Goal: Information Seeking & Learning: Learn about a topic

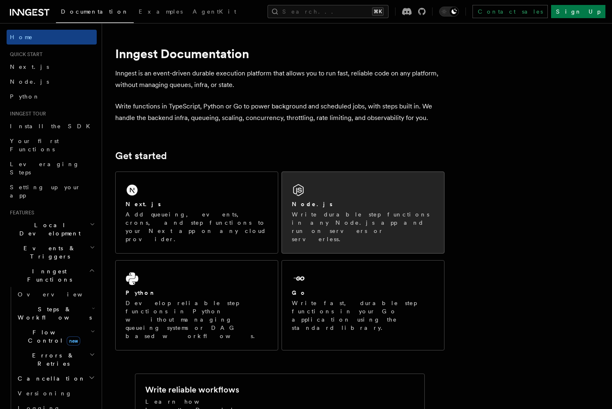
click at [321, 218] on p "Write durable step functions in any Node.js app and run on servers or serverles…" at bounding box center [363, 226] width 142 height 33
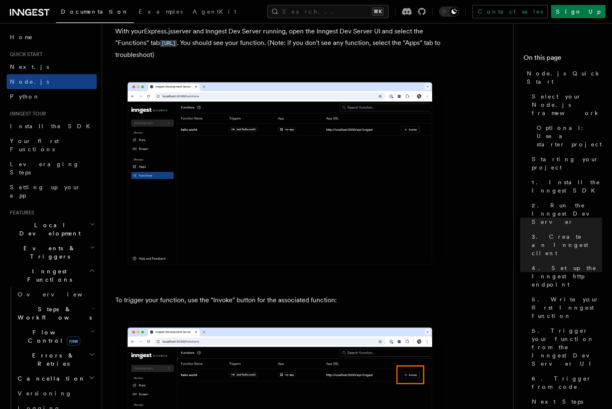
scroll to position [2002, 0]
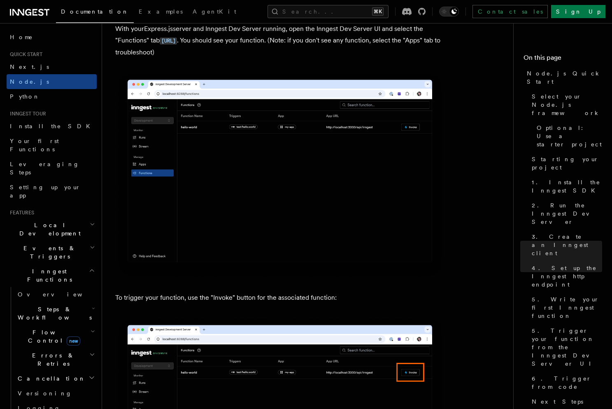
click at [46, 305] on span "Steps & Workflows" at bounding box center [52, 313] width 77 height 16
click at [47, 354] on link "Sleeps" at bounding box center [59, 361] width 75 height 15
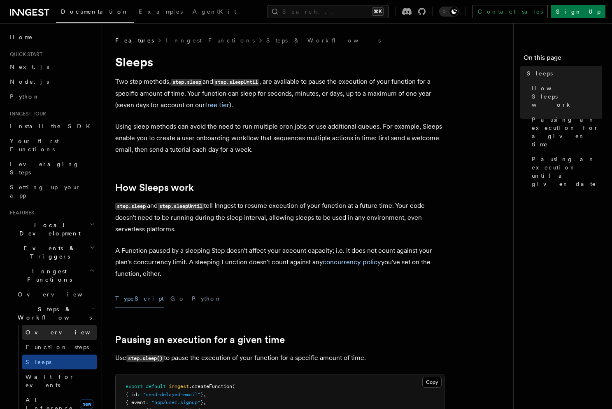
click at [46, 328] on span "Overview" at bounding box center [68, 332] width 85 height 8
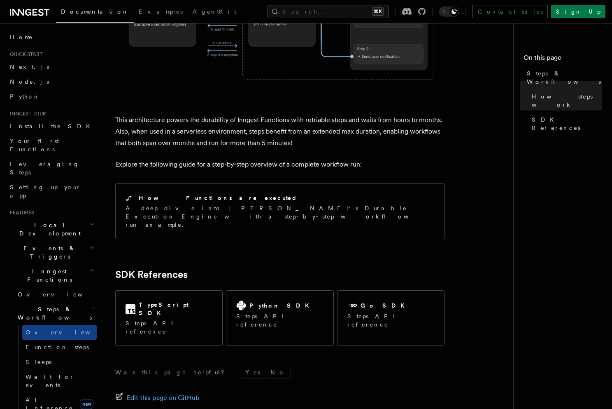
scroll to position [794, 0]
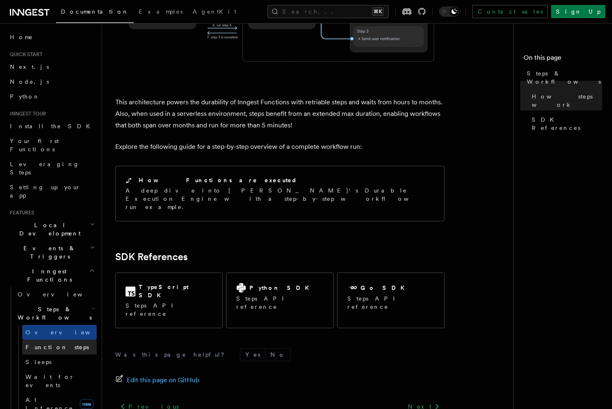
click at [48, 343] on span "Function steps" at bounding box center [57, 346] width 63 height 7
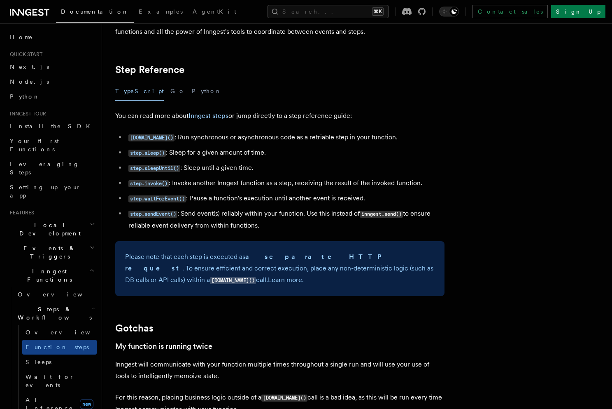
scroll to position [1432, 0]
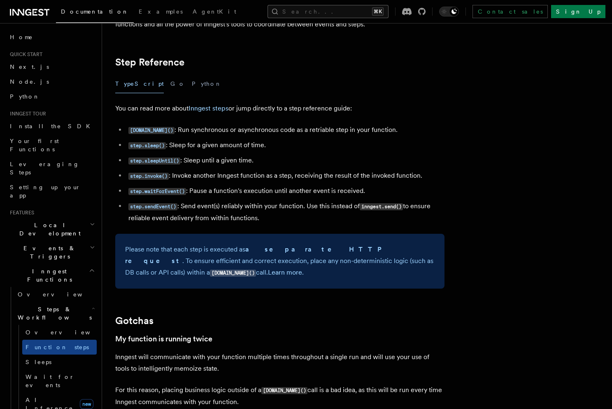
click at [331, 15] on button "Search... ⌘K" at bounding box center [328, 11] width 121 height 13
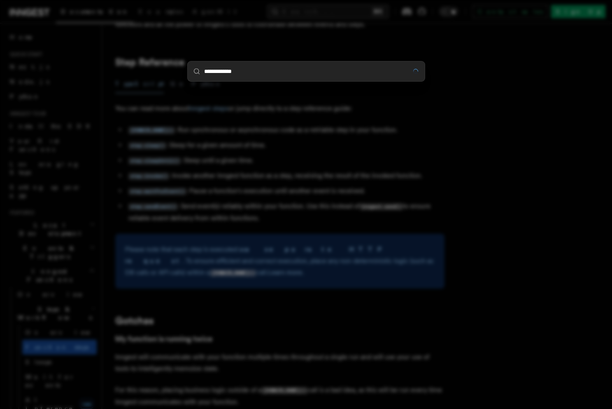
type input "**********"
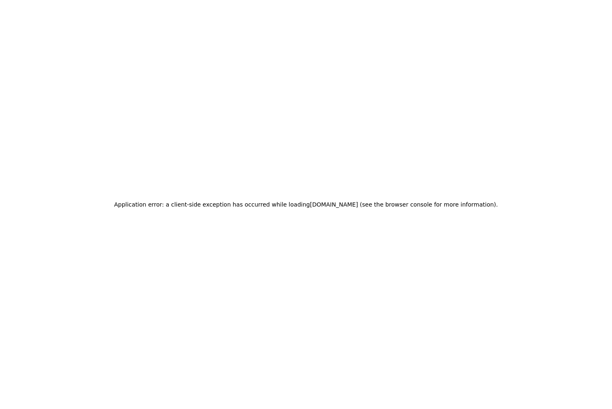
click at [252, 105] on div "Application error: a client-side exception has occurred while loading www.innge…" at bounding box center [306, 204] width 612 height 409
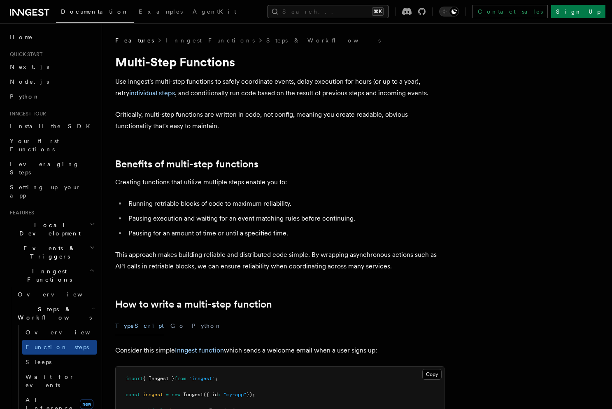
click at [322, 13] on button "Search... ⌘K" at bounding box center [328, 11] width 121 height 13
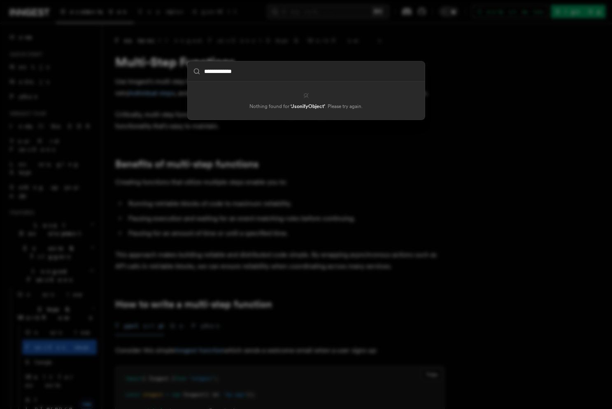
type input "**********"
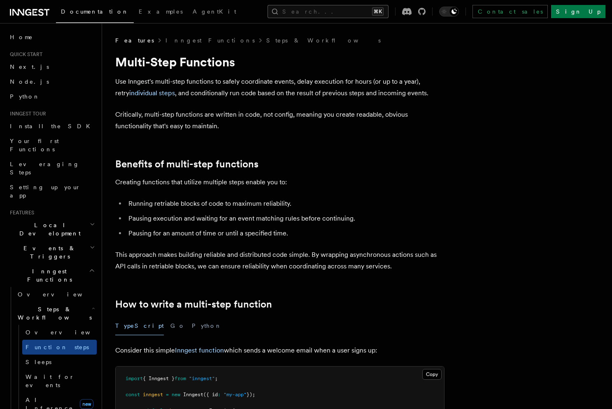
click at [311, 13] on button "Search... ⌘K" at bounding box center [328, 11] width 121 height 13
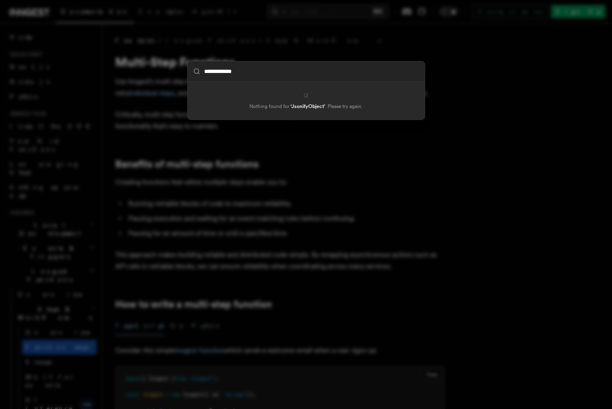
type input "**********"
click at [276, 160] on div "**********" at bounding box center [306, 204] width 612 height 409
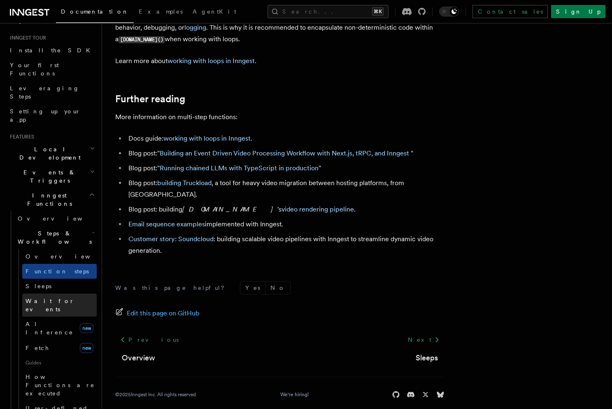
scroll to position [110, 0]
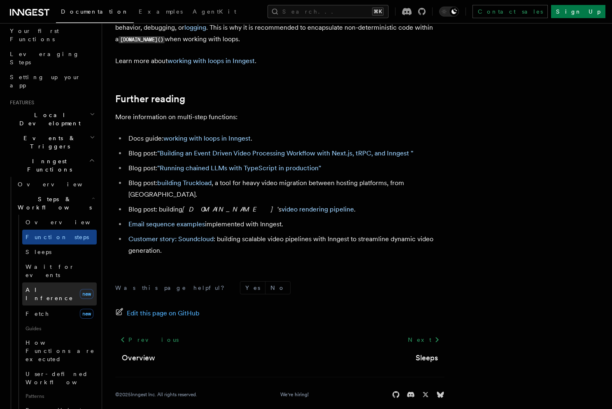
click at [63, 282] on link "AI Inference new" at bounding box center [59, 293] width 75 height 23
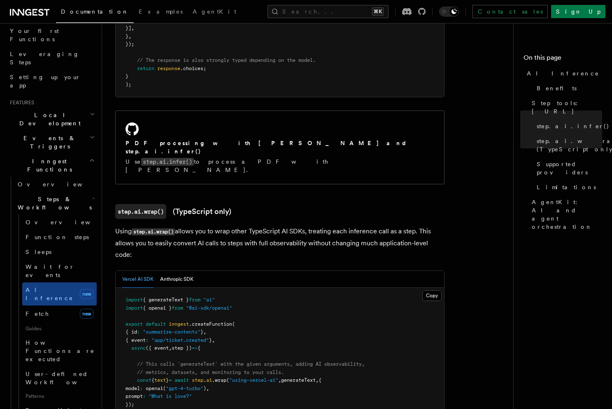
scroll to position [635, 0]
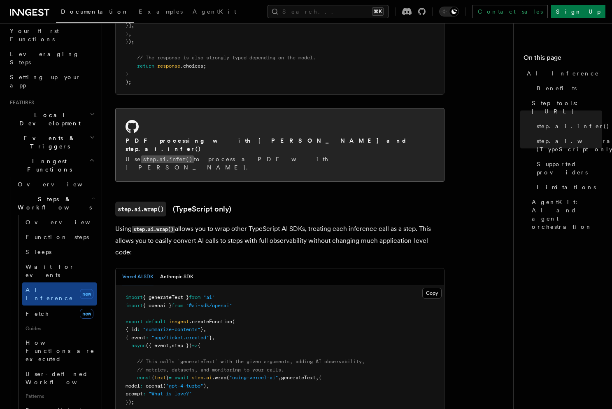
click at [310, 138] on div "PDF processing with Claude Sonnet and step.ai.infer() Use step.ai.infer() to pr…" at bounding box center [280, 144] width 329 height 73
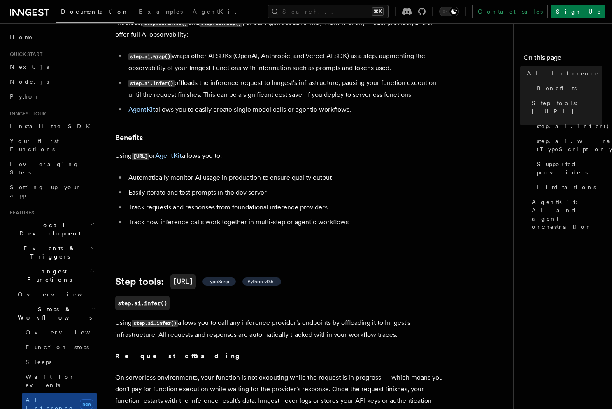
scroll to position [73, 0]
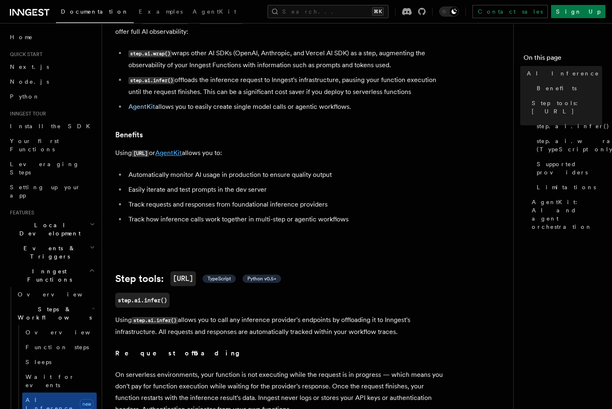
click at [181, 149] on link "AgentKit" at bounding box center [168, 153] width 27 height 8
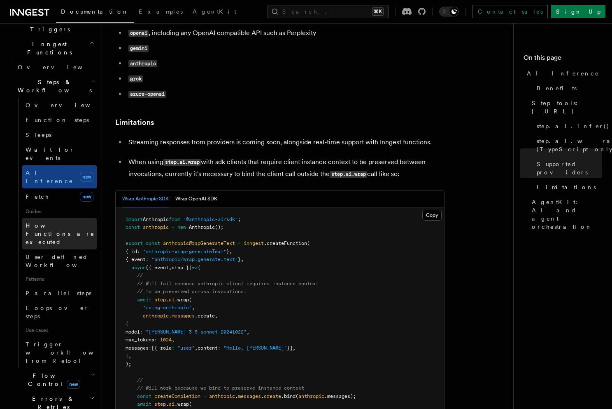
scroll to position [227, 0]
click at [71, 221] on span "How Functions are executed" at bounding box center [61, 233] width 71 height 25
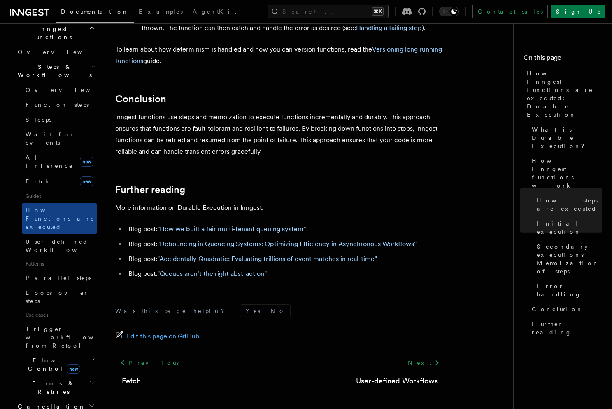
scroll to position [246, 0]
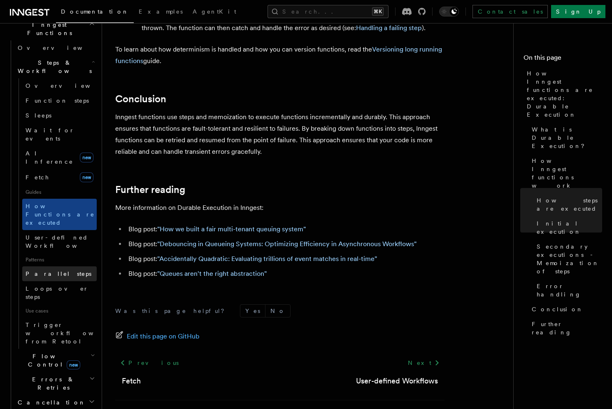
click at [63, 266] on link "Parallel steps" at bounding box center [59, 273] width 75 height 15
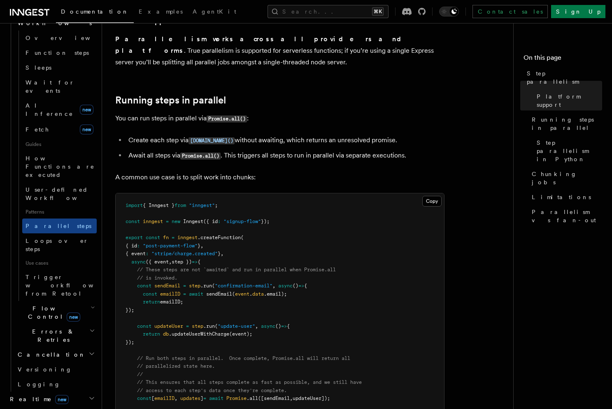
scroll to position [294, 0]
click at [62, 273] on span "Trigger workflows from Retool" at bounding box center [71, 284] width 91 height 23
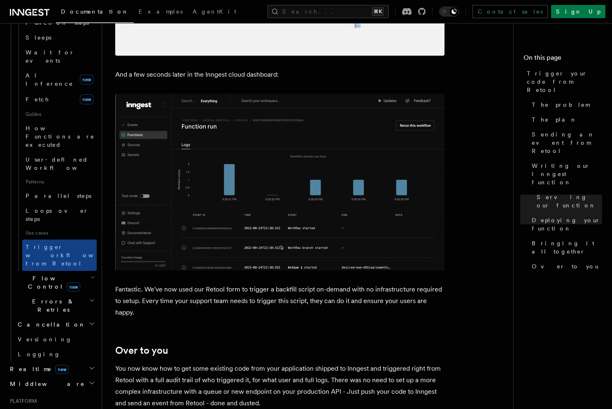
scroll to position [2547, 0]
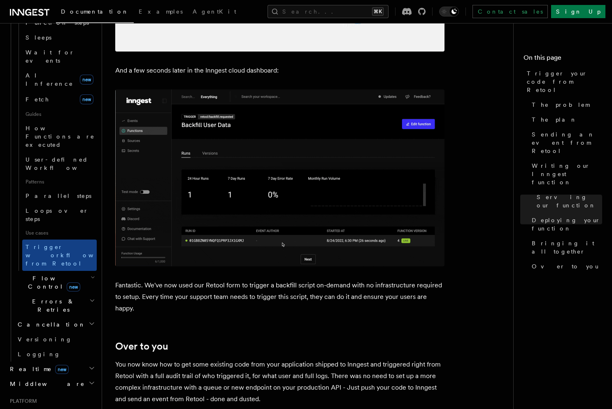
click at [52, 297] on span "Errors & Retries" at bounding box center [51, 305] width 75 height 16
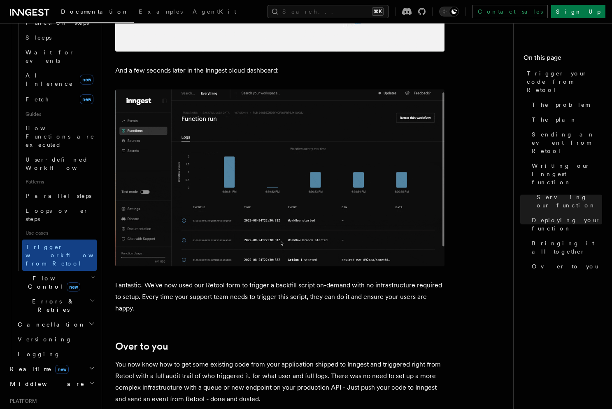
scroll to position [337, 0]
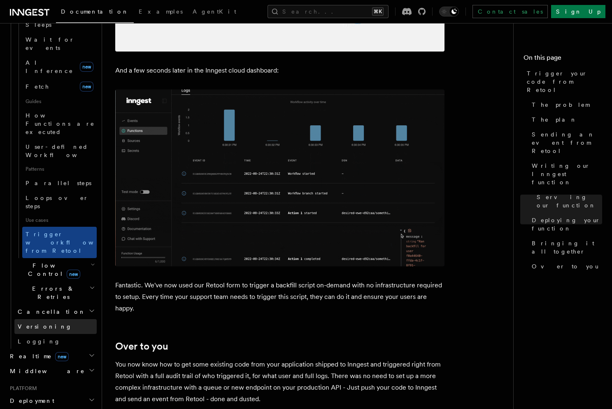
click at [63, 319] on link "Versioning" at bounding box center [55, 326] width 82 height 15
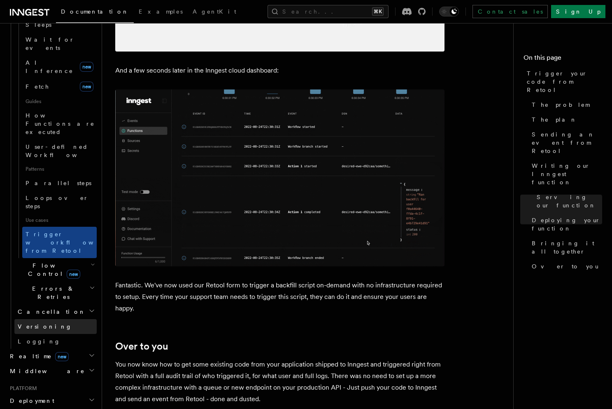
scroll to position [250, 0]
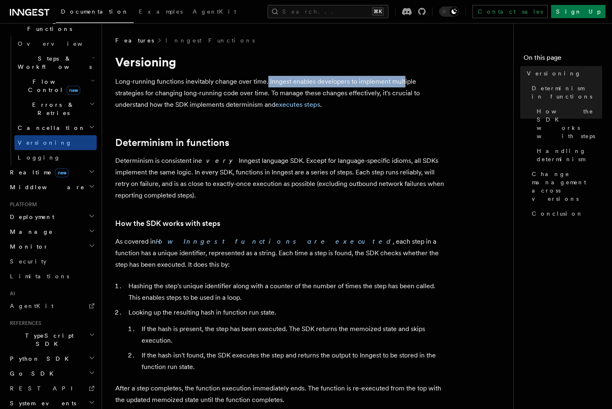
drag, startPoint x: 266, startPoint y: 82, endPoint x: 402, endPoint y: 86, distance: 135.1
click at [402, 86] on p "Long-running functions inevitably change over time. Inngest enables developers …" at bounding box center [279, 93] width 329 height 35
click at [393, 87] on p "Long-running functions inevitably change over time. Inngest enables developers …" at bounding box center [279, 93] width 329 height 35
drag, startPoint x: 398, startPoint y: 82, endPoint x: 428, endPoint y: 82, distance: 30.1
click at [429, 82] on p "Long-running functions inevitably change over time. Inngest enables developers …" at bounding box center [279, 93] width 329 height 35
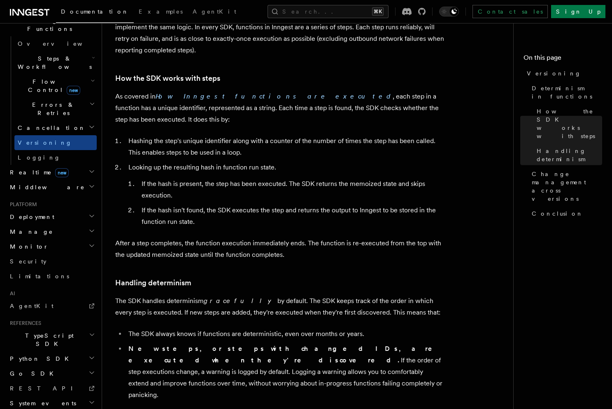
scroll to position [21, 0]
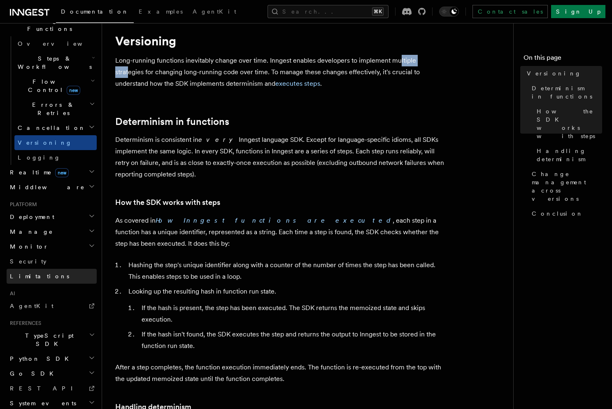
click at [34, 272] on span "Limitations" at bounding box center [39, 276] width 59 height 8
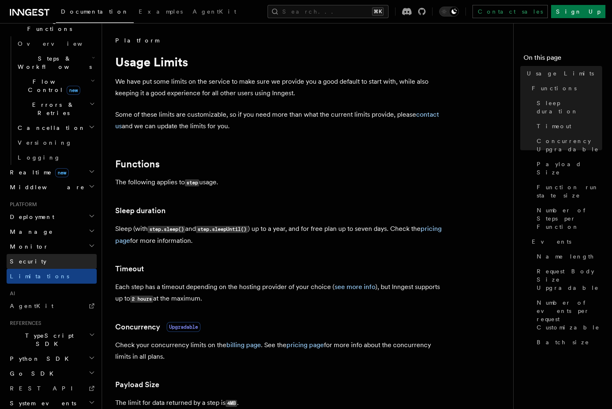
click at [34, 254] on link "Security" at bounding box center [52, 261] width 90 height 15
